Goal: Task Accomplishment & Management: Manage account settings

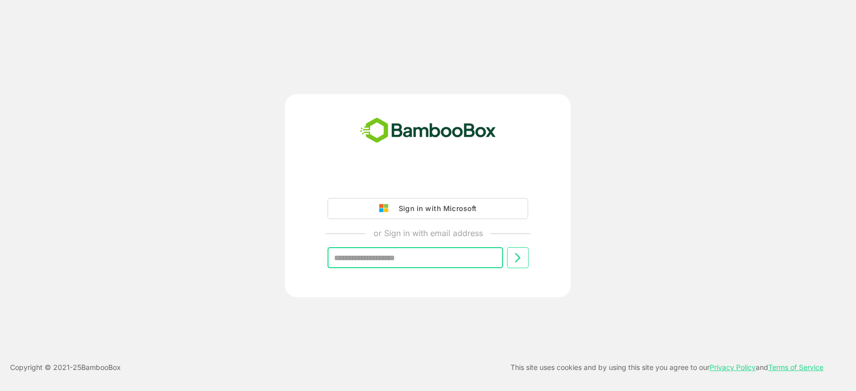
click at [405, 254] on input "text" at bounding box center [416, 257] width 176 height 21
type input "**********"
click at [526, 258] on button at bounding box center [518, 257] width 22 height 21
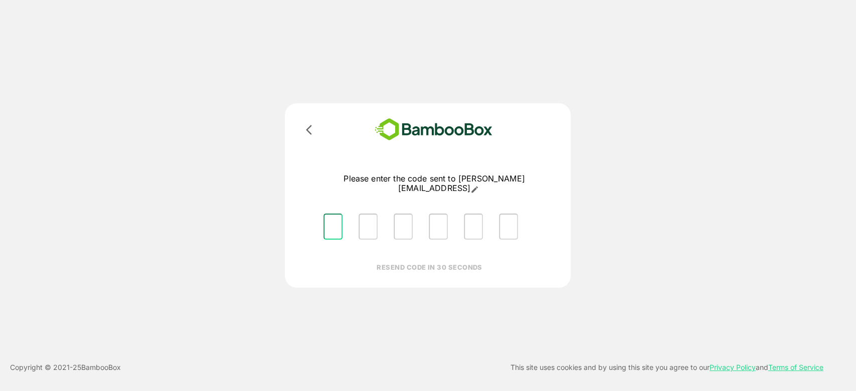
click at [340, 219] on input "Please enter OTP character 1" at bounding box center [333, 227] width 19 height 26
type input "*"
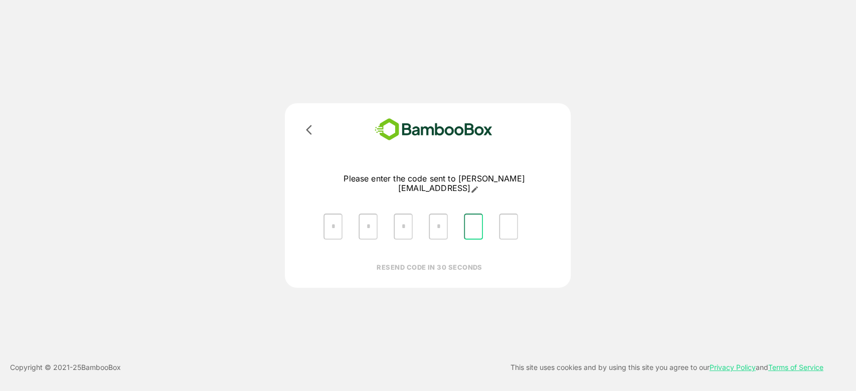
type input "*"
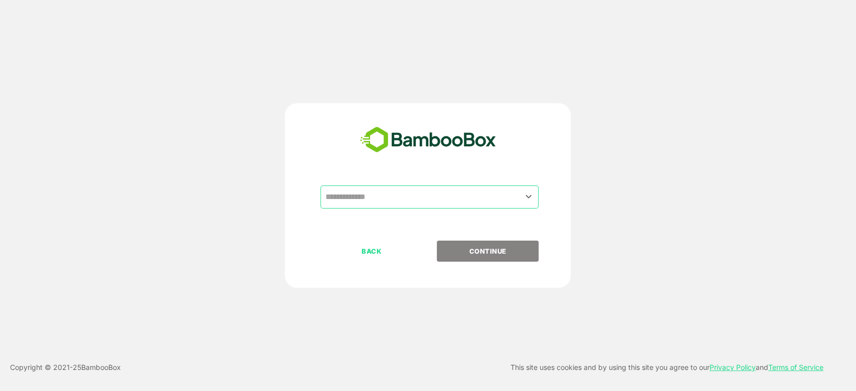
drag, startPoint x: 421, startPoint y: 204, endPoint x: 448, endPoint y: 222, distance: 32.6
click at [448, 222] on div "​" at bounding box center [428, 213] width 250 height 55
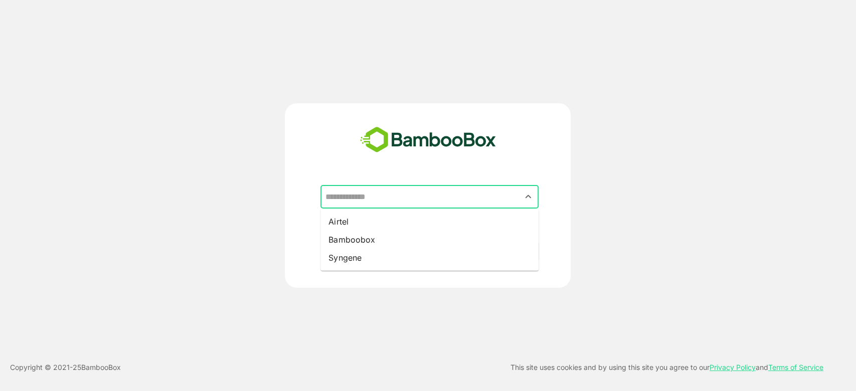
click at [417, 196] on input "text" at bounding box center [430, 197] width 214 height 19
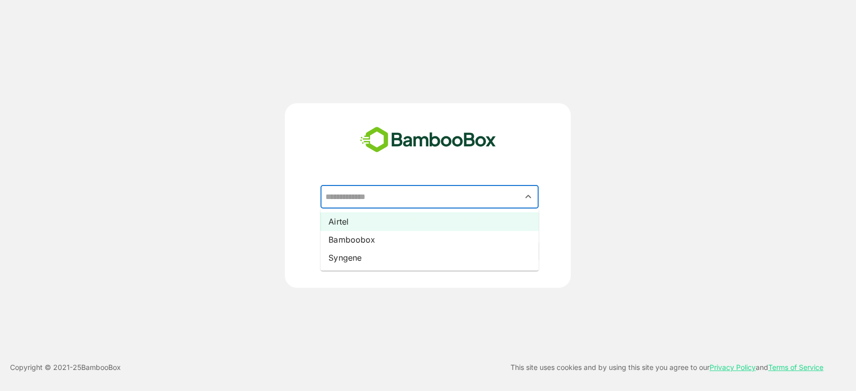
click at [333, 219] on li "Airtel" at bounding box center [430, 222] width 218 height 18
type input "******"
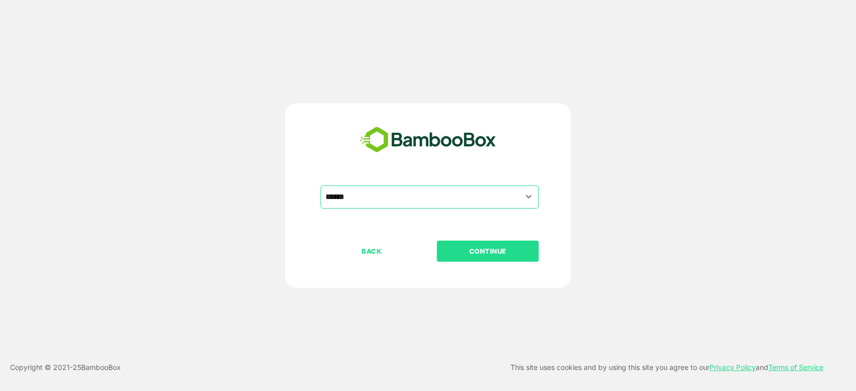
click at [484, 252] on p "CONTINUE" at bounding box center [488, 251] width 100 height 11
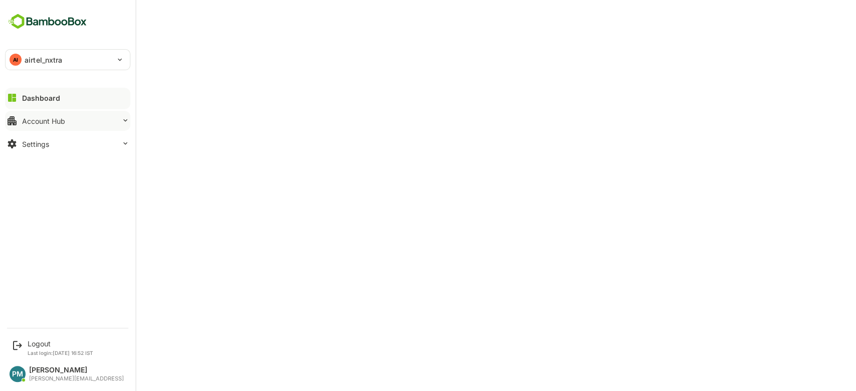
click at [117, 122] on button "Account Hub" at bounding box center [67, 121] width 125 height 20
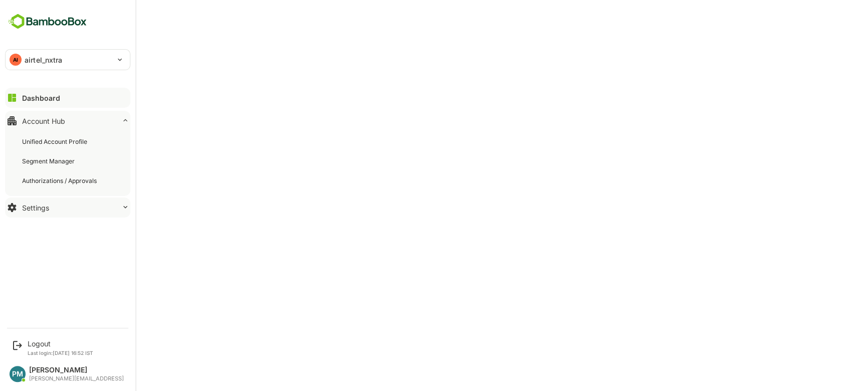
click at [87, 216] on button "Settings" at bounding box center [67, 208] width 125 height 20
click at [56, 226] on div "Profile Configuration" at bounding box center [52, 223] width 61 height 9
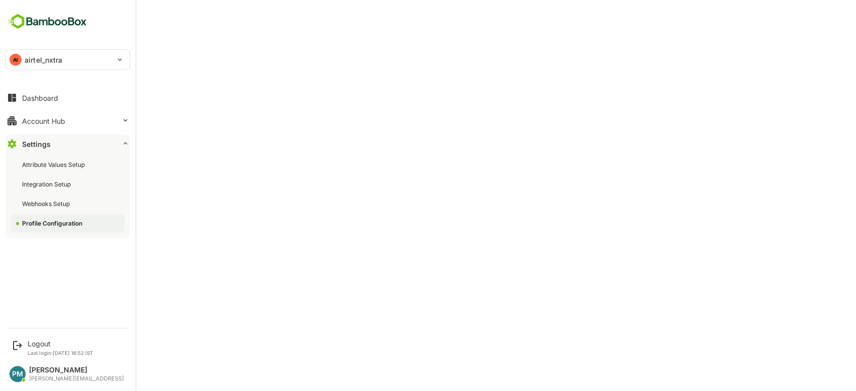
click at [120, 63] on div "AI airtel_nxtra" at bounding box center [68, 60] width 124 height 20
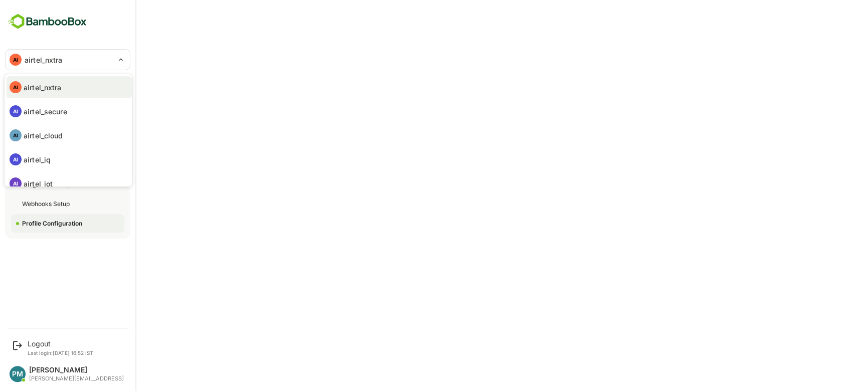
scroll to position [82, 0]
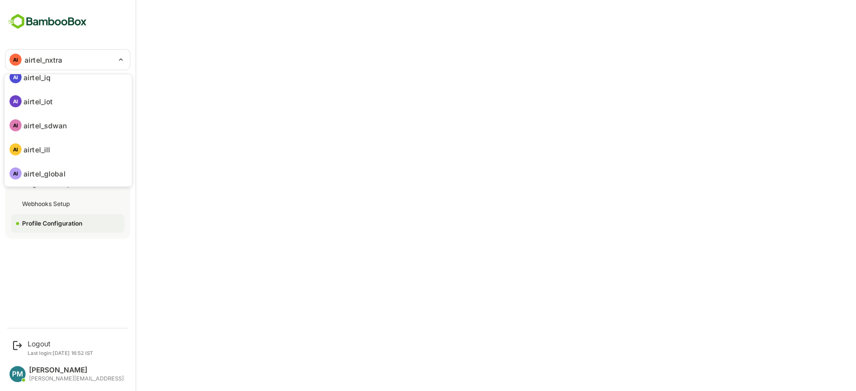
click at [62, 124] on p "airtel_sdwan" at bounding box center [46, 125] width 44 height 11
type input "**********"
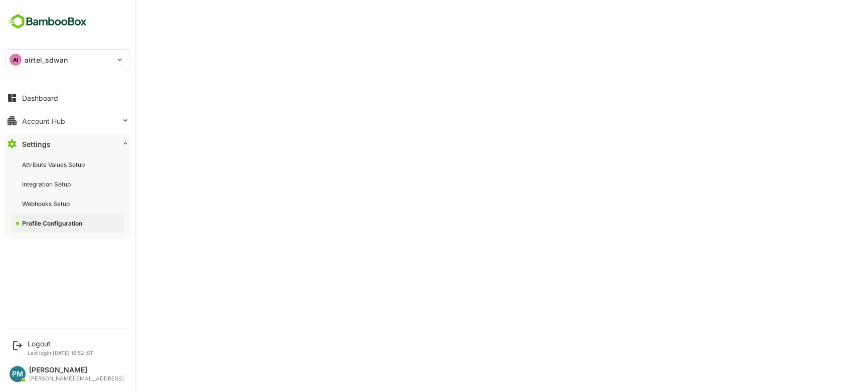
click at [79, 61] on div "AI airtel_sdwan" at bounding box center [62, 60] width 112 height 20
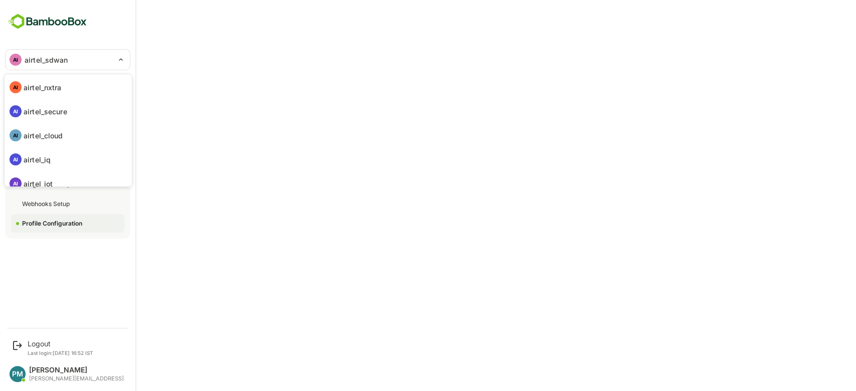
scroll to position [77, 0]
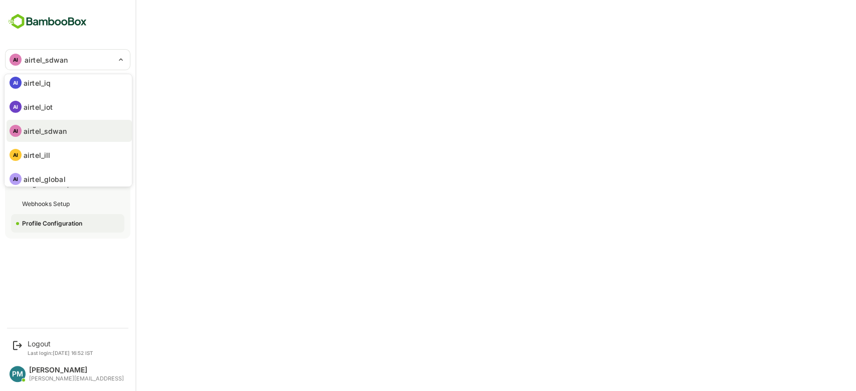
click at [56, 130] on p "airtel_sdwan" at bounding box center [46, 131] width 44 height 11
